Goal: Transaction & Acquisition: Download file/media

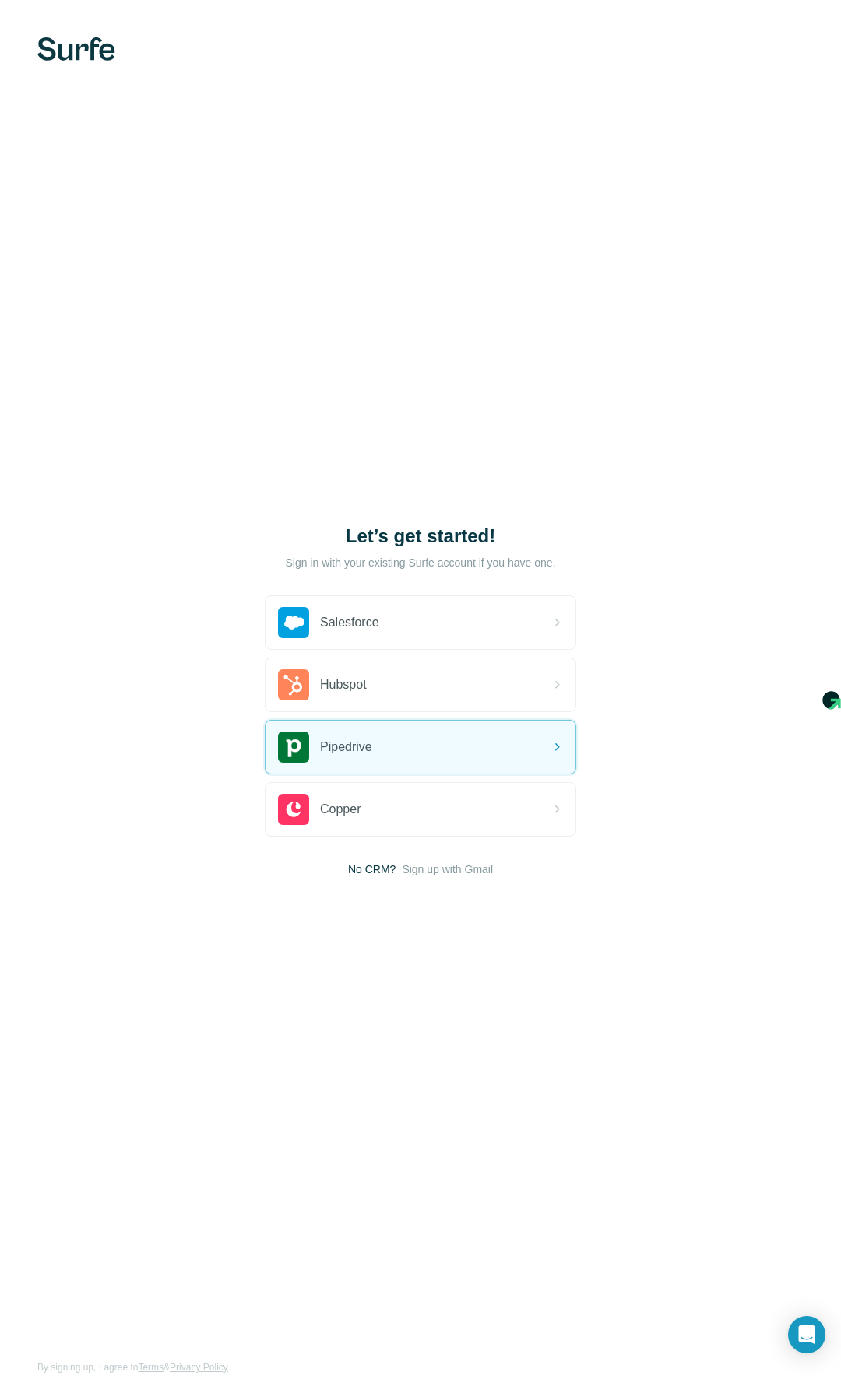
click at [68, 58] on img at bounding box center [76, 49] width 78 height 24
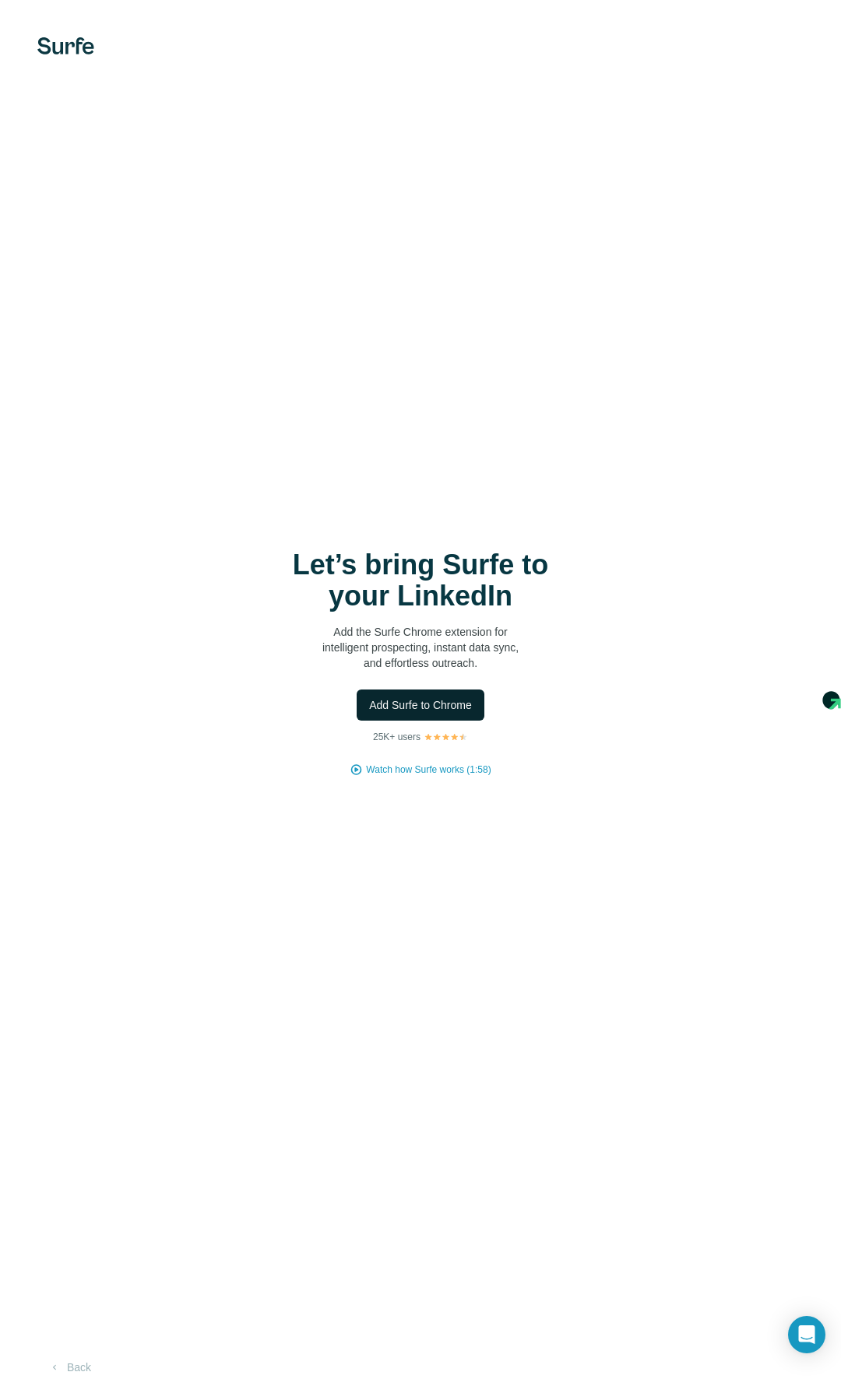
click at [412, 701] on span "Add Surfe to Chrome" at bounding box center [420, 704] width 103 height 15
